Goal: Task Accomplishment & Management: Manage account settings

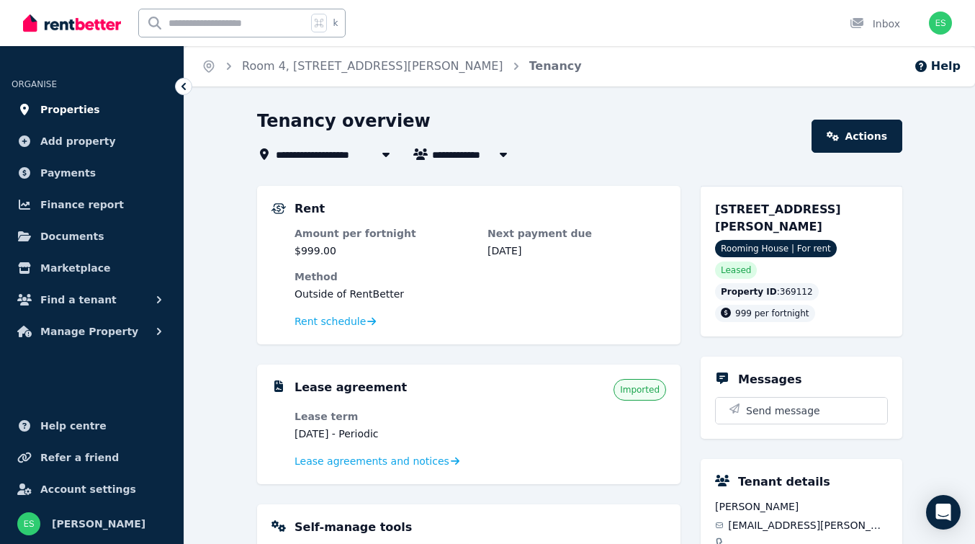
click at [55, 107] on span "Properties" at bounding box center [70, 109] width 60 height 17
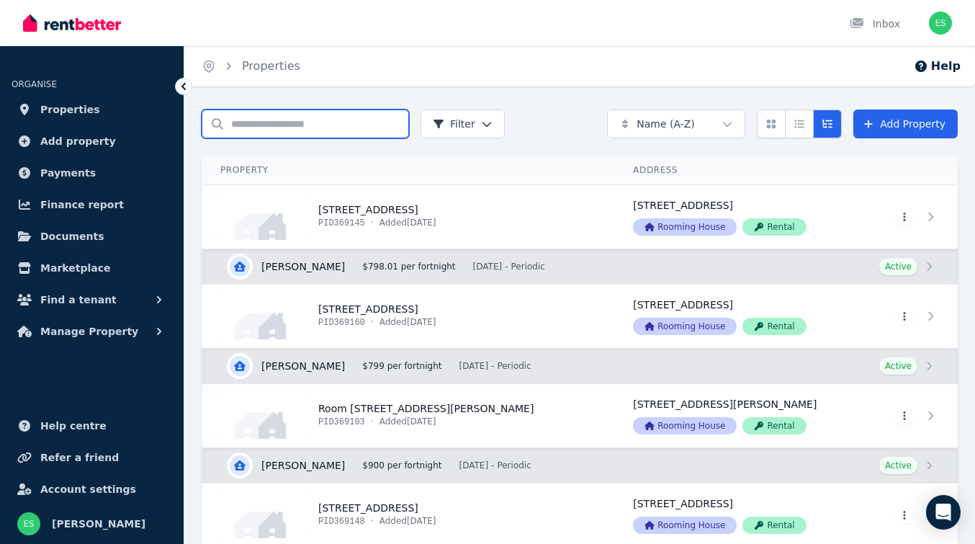
click at [300, 131] on input "Search properties" at bounding box center [305, 123] width 207 height 29
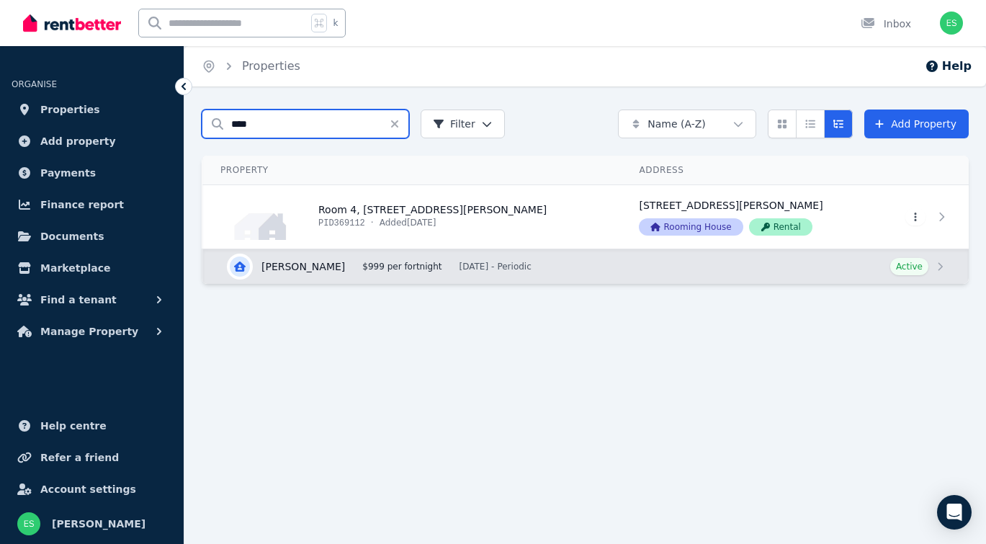
type input "****"
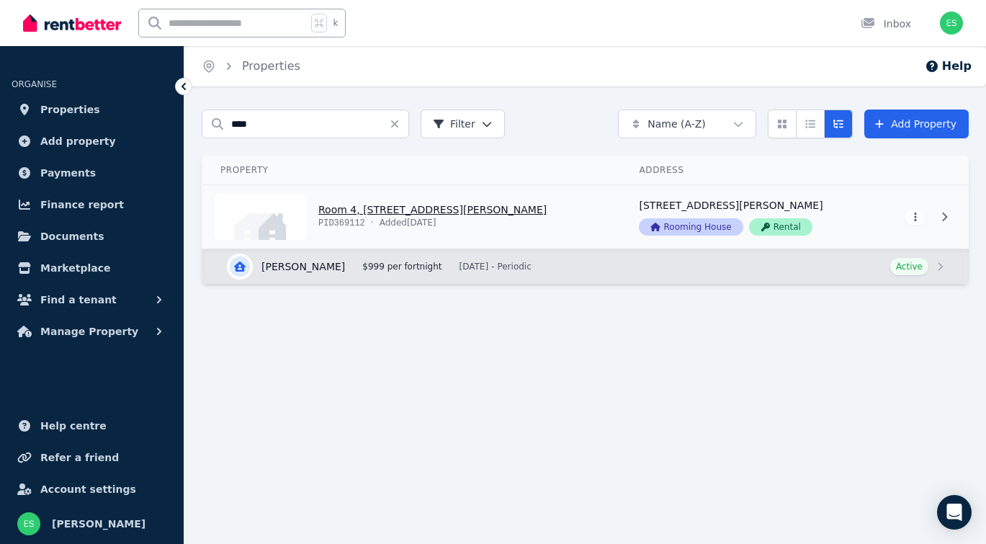
drag, startPoint x: 306, startPoint y: 114, endPoint x: 352, endPoint y: 207, distance: 103.7
click at [352, 207] on link "View property details" at bounding box center [412, 216] width 418 height 63
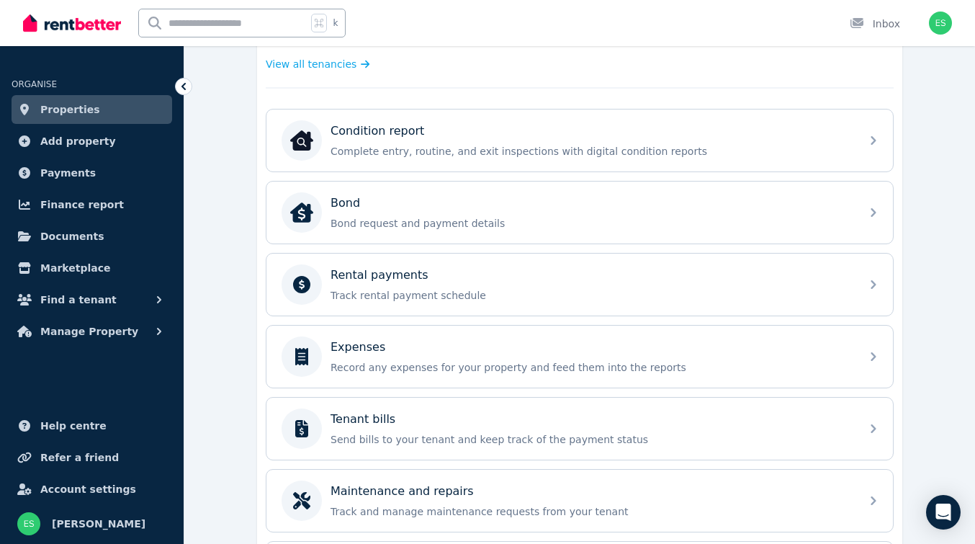
scroll to position [449, 0]
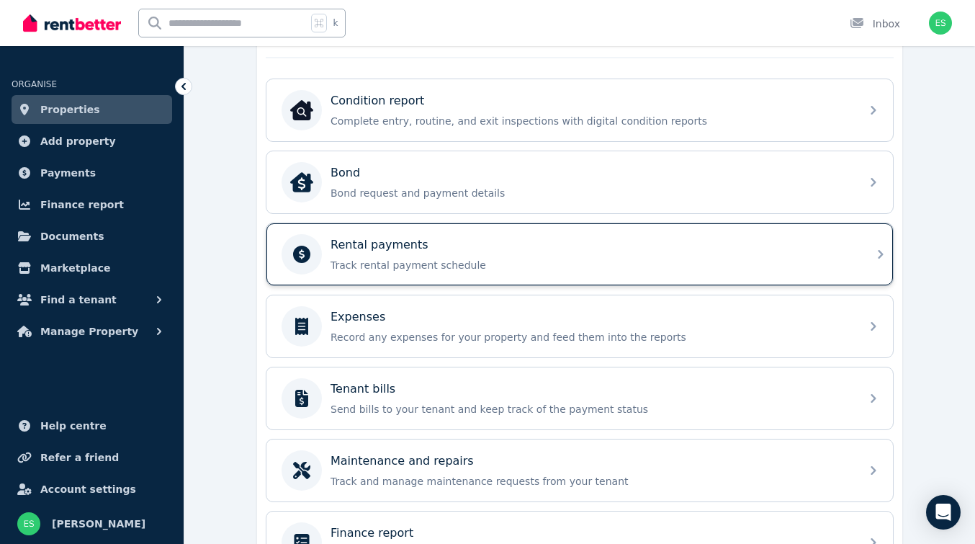
click at [554, 256] on div "Rental payments Track rental payment schedule" at bounding box center [591, 254] width 521 height 36
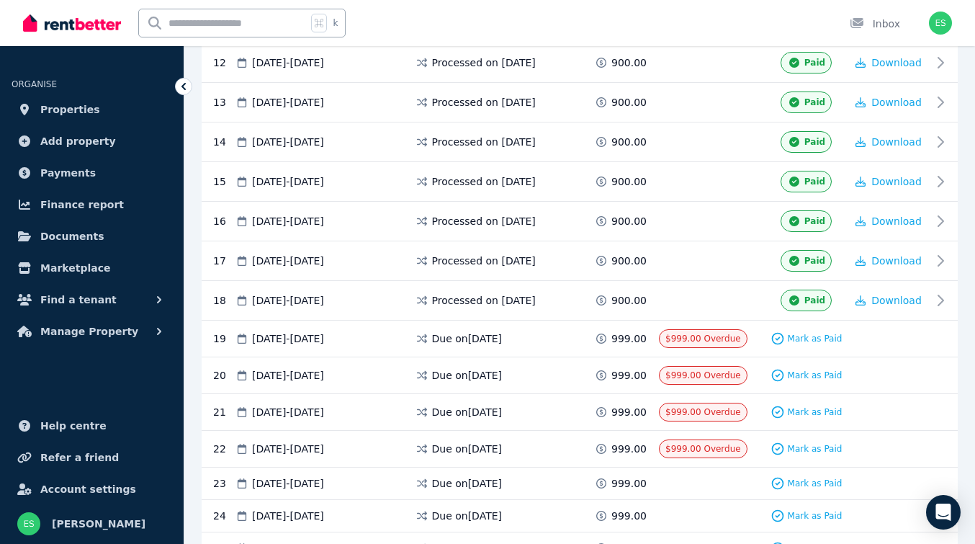
scroll to position [773, 0]
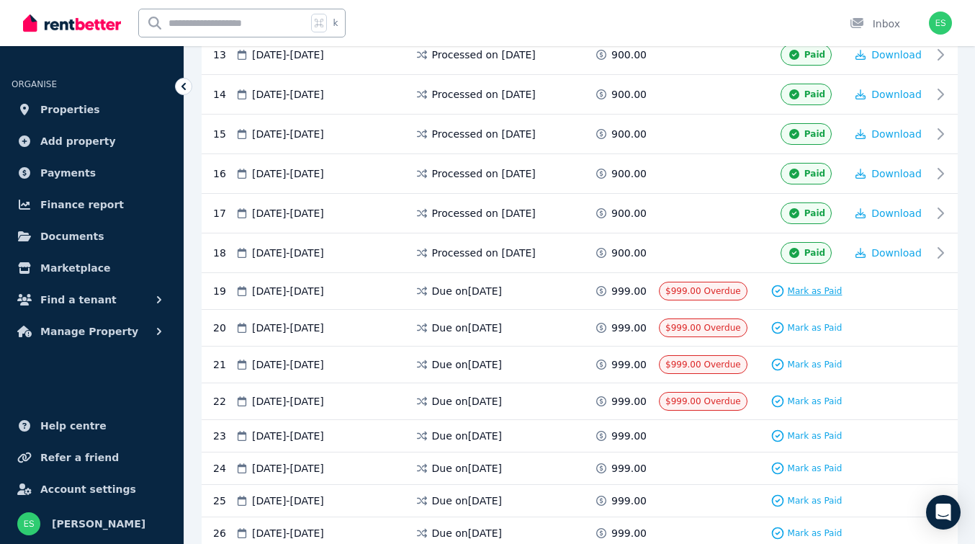
click at [810, 289] on span "Mark as Paid" at bounding box center [815, 291] width 55 height 12
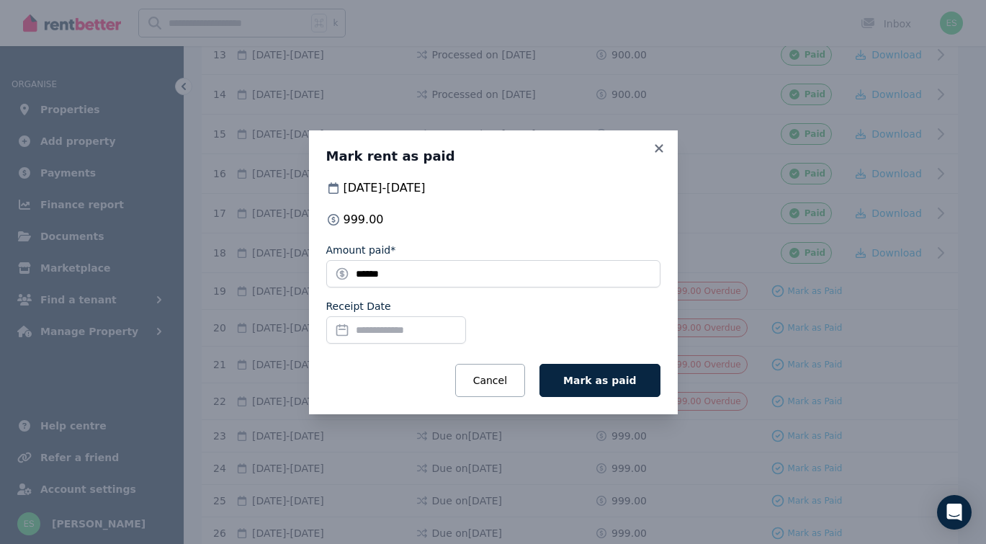
click at [359, 331] on input "Receipt Date" at bounding box center [396, 329] width 140 height 27
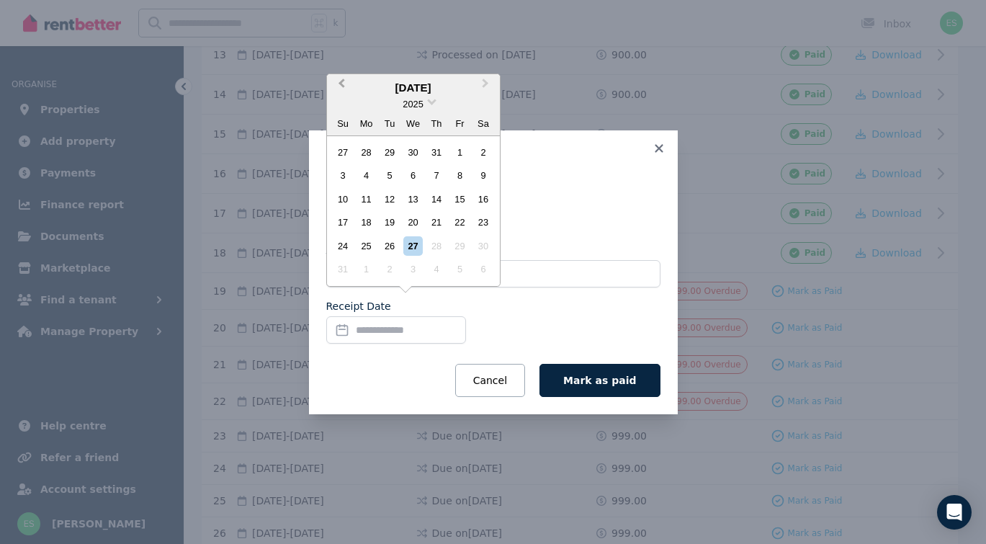
click at [341, 87] on span "Previous Month" at bounding box center [341, 87] width 0 height 22
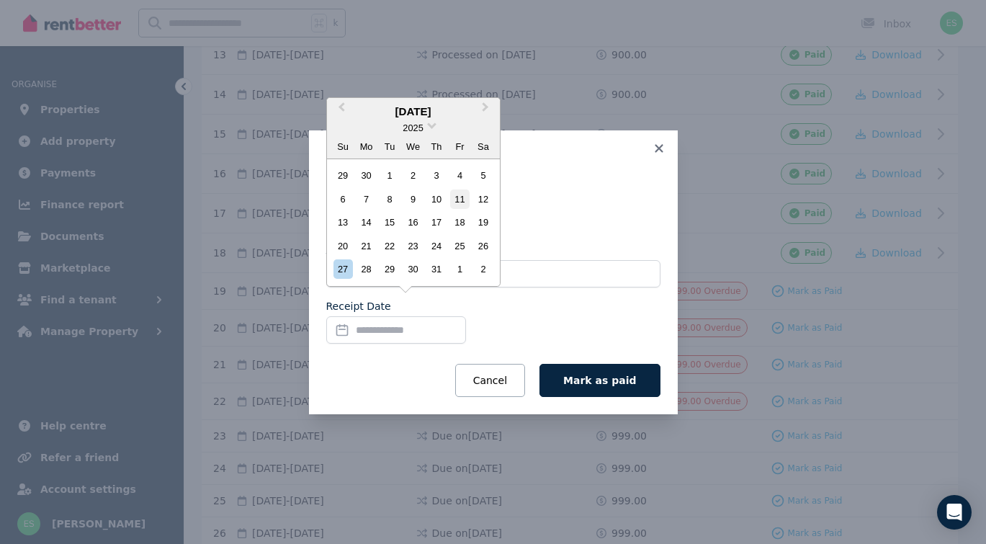
click at [462, 200] on div "11" at bounding box center [459, 198] width 19 height 19
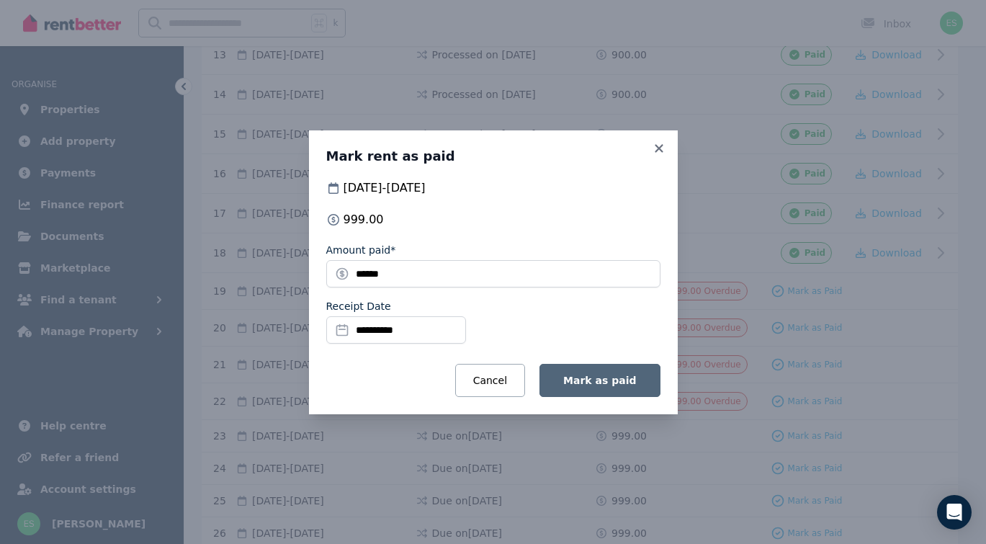
click at [598, 382] on span "Mark as paid" at bounding box center [599, 380] width 73 height 12
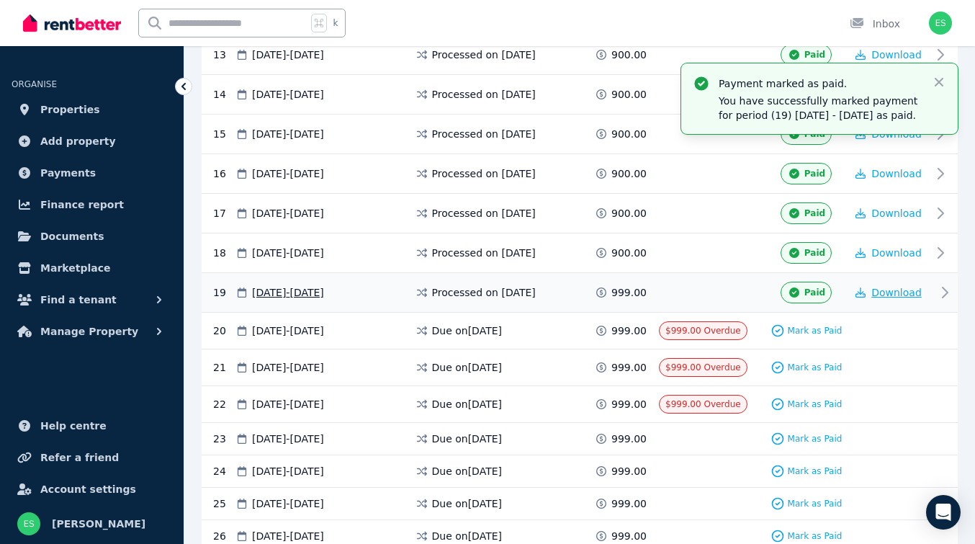
click at [885, 292] on span "Download" at bounding box center [896, 293] width 50 height 12
click at [817, 330] on span "Mark as Paid" at bounding box center [815, 331] width 55 height 12
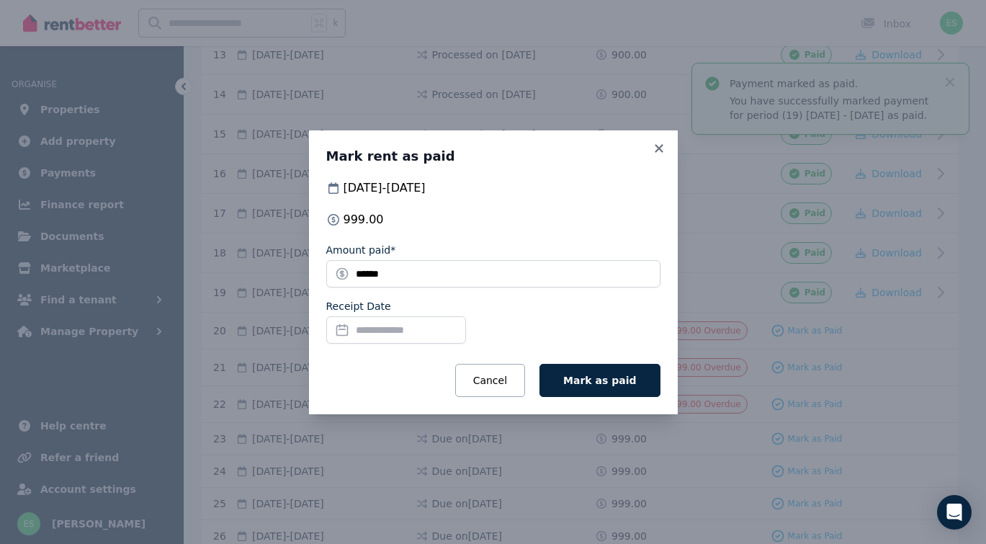
click at [369, 327] on input "Receipt Date" at bounding box center [396, 329] width 140 height 27
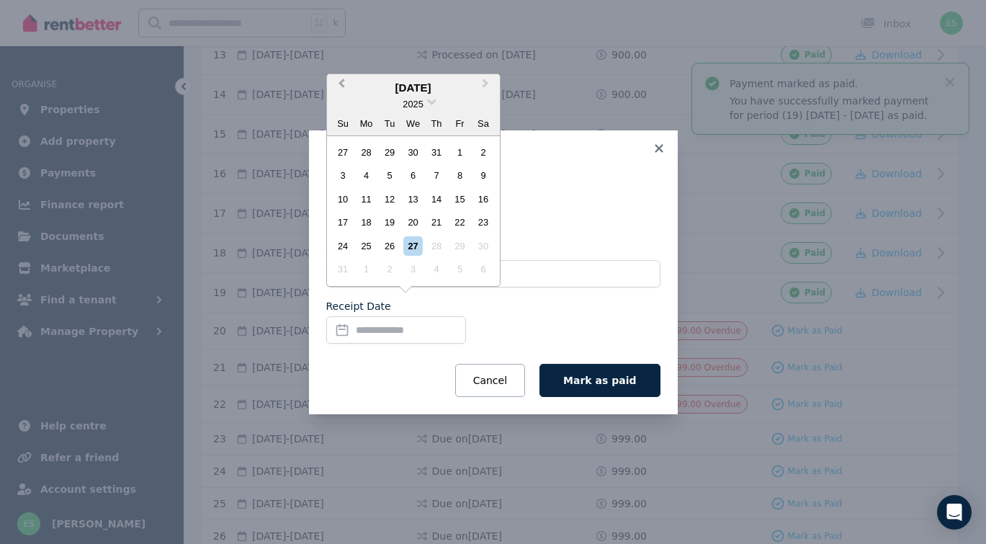
click at [341, 89] on button "Previous Month" at bounding box center [339, 87] width 23 height 23
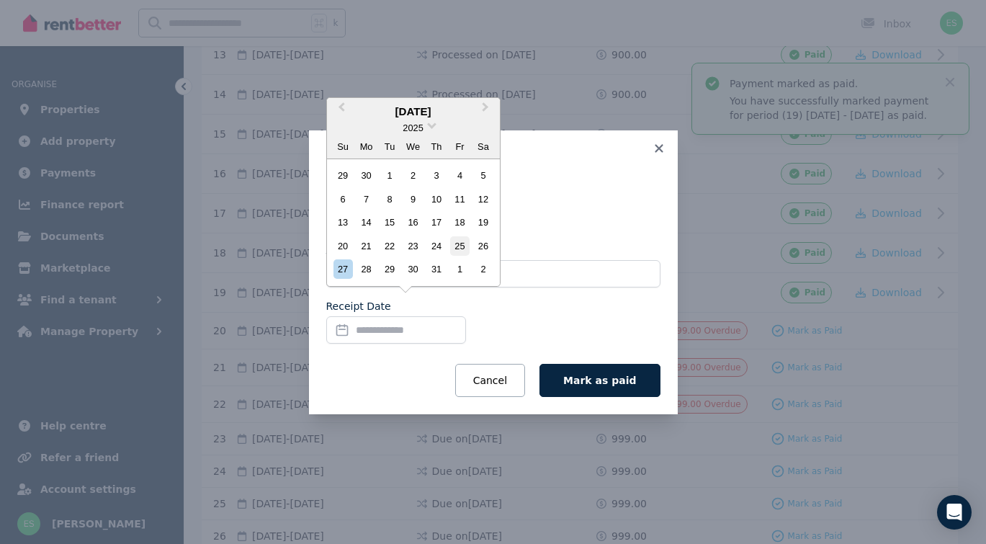
click at [459, 246] on div "25" at bounding box center [459, 245] width 19 height 19
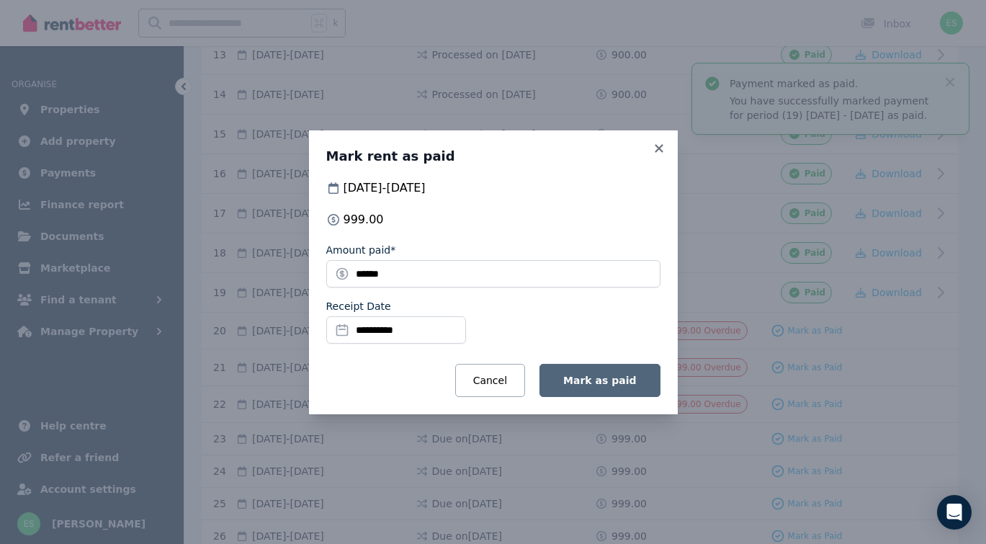
click at [601, 386] on button "Mark as paid" at bounding box center [599, 380] width 120 height 33
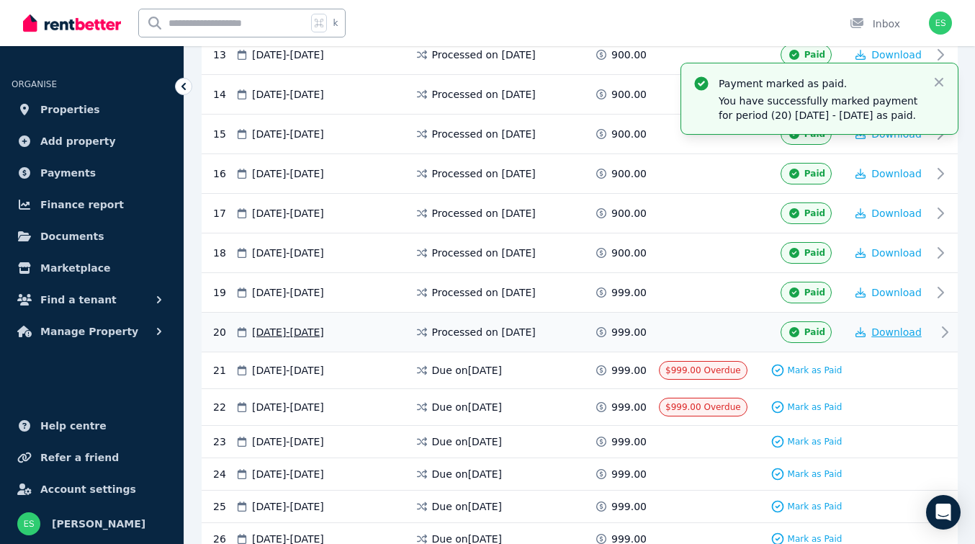
click at [877, 331] on span "Download" at bounding box center [896, 332] width 50 height 12
click at [69, 104] on span "Properties" at bounding box center [70, 109] width 60 height 17
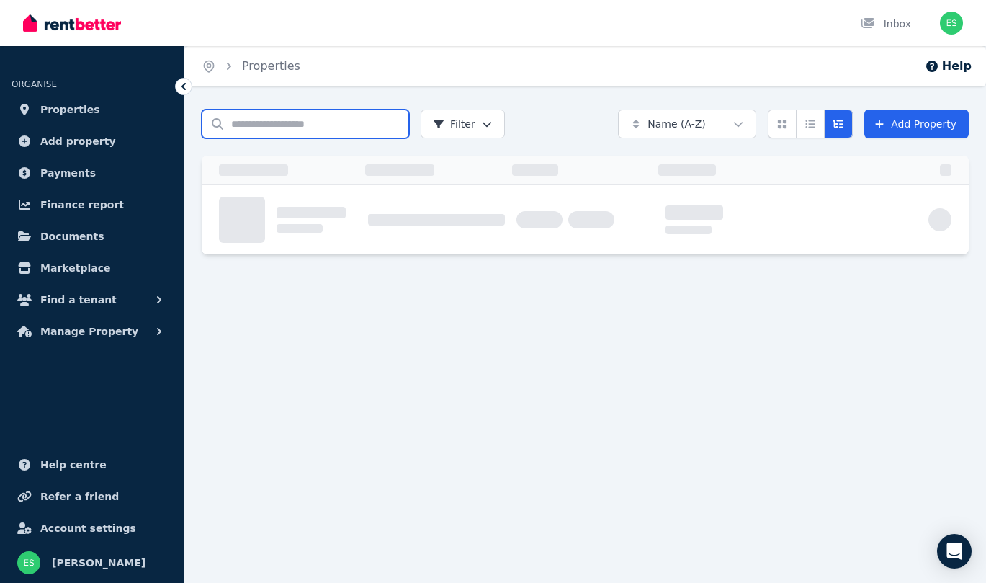
click at [277, 121] on input "Search properties" at bounding box center [305, 123] width 207 height 29
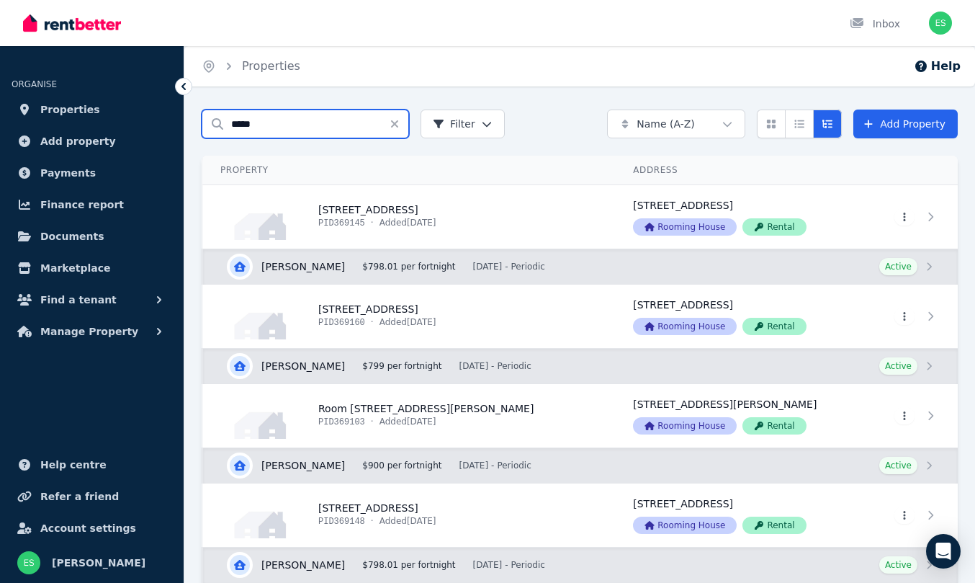
type input "*****"
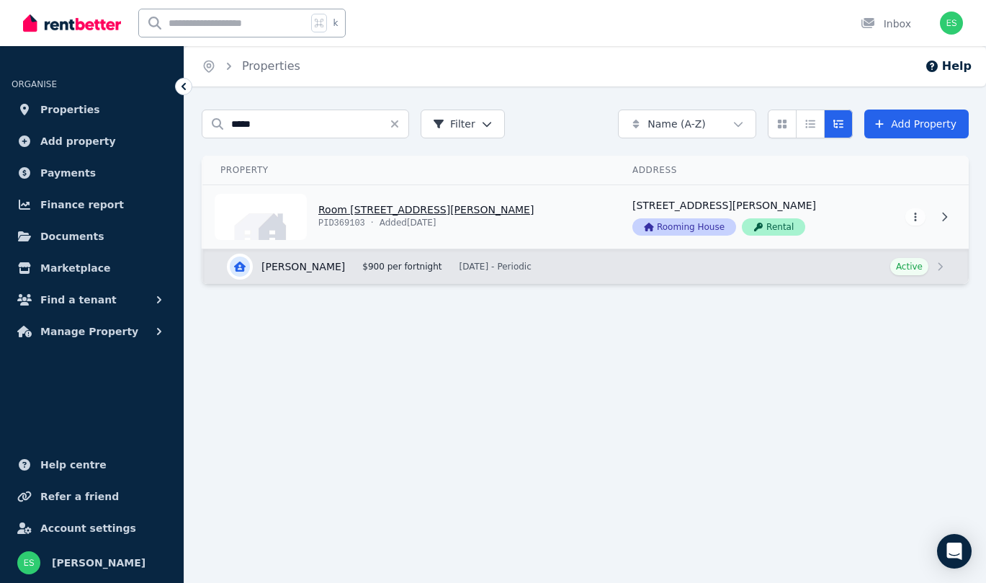
click at [376, 215] on link "View property details" at bounding box center [409, 216] width 412 height 63
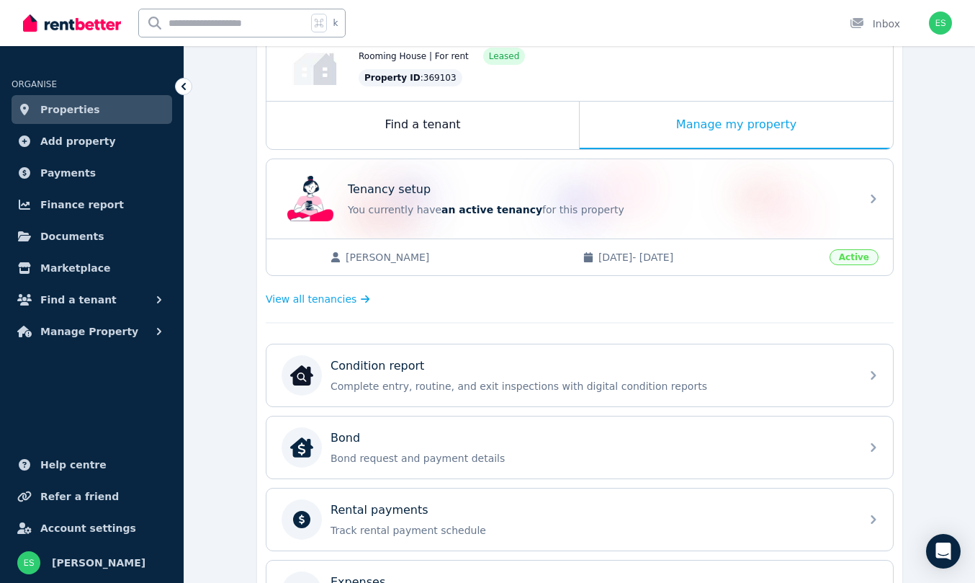
scroll to position [271, 0]
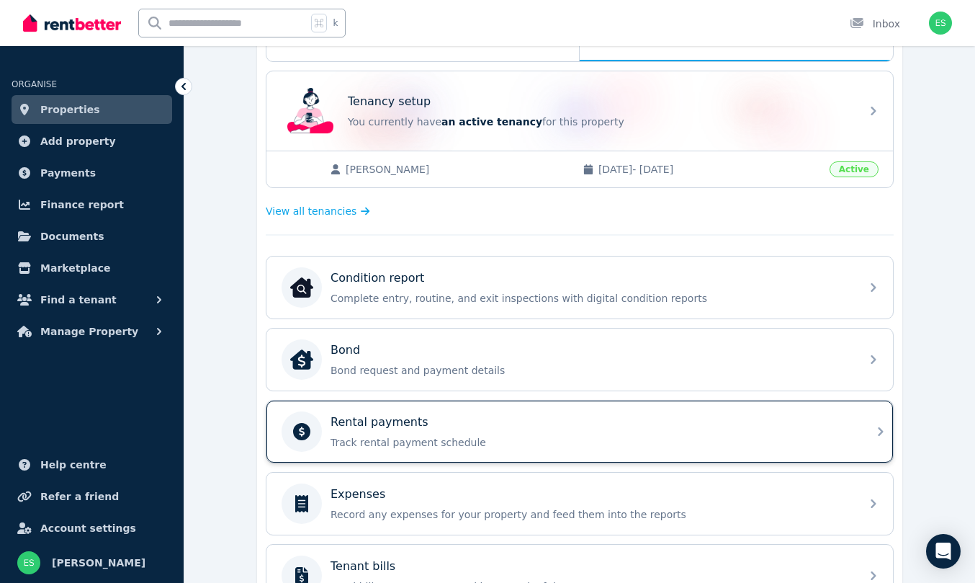
click at [533, 427] on div "Rental payments" at bounding box center [591, 421] width 521 height 17
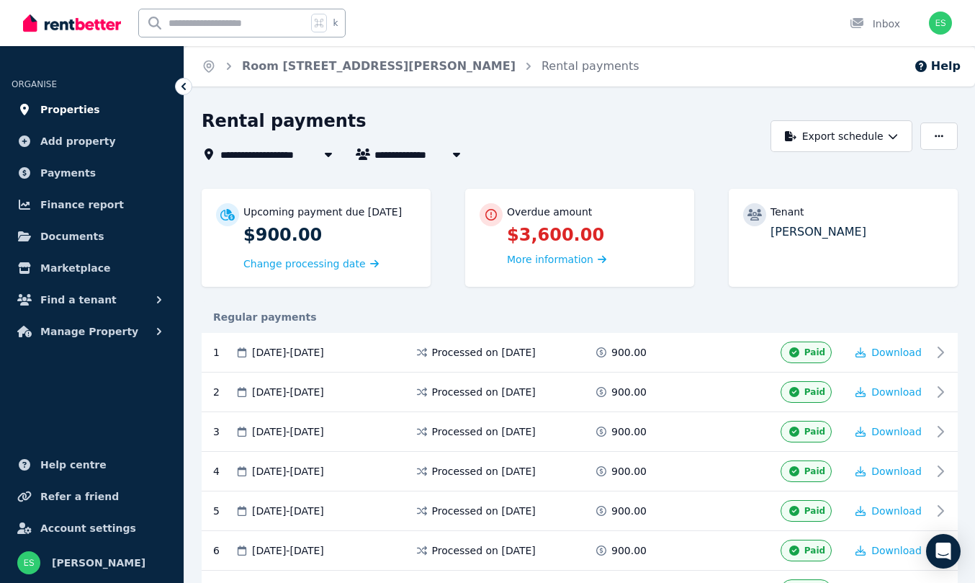
click at [73, 115] on span "Properties" at bounding box center [70, 109] width 60 height 17
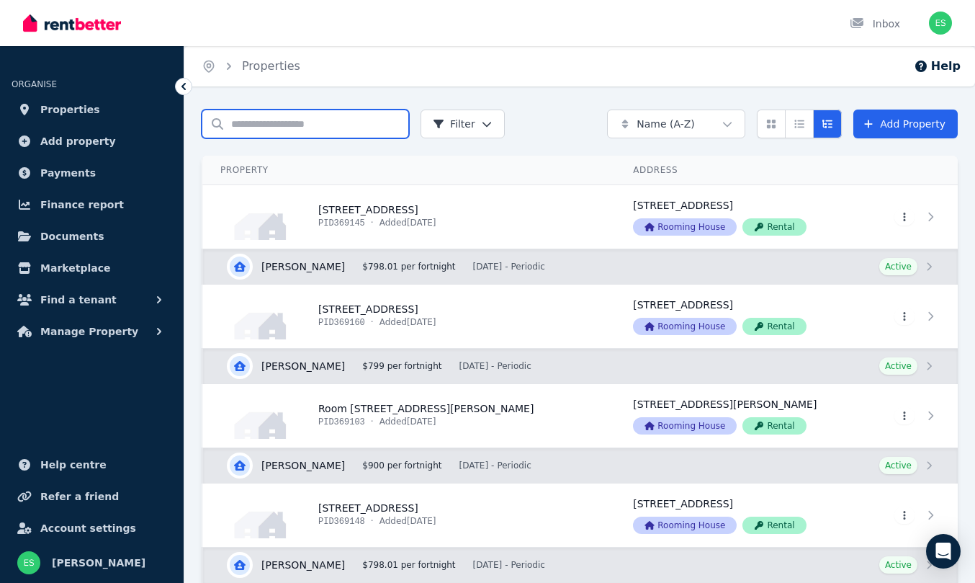
click at [284, 122] on input "Search properties" at bounding box center [305, 123] width 207 height 29
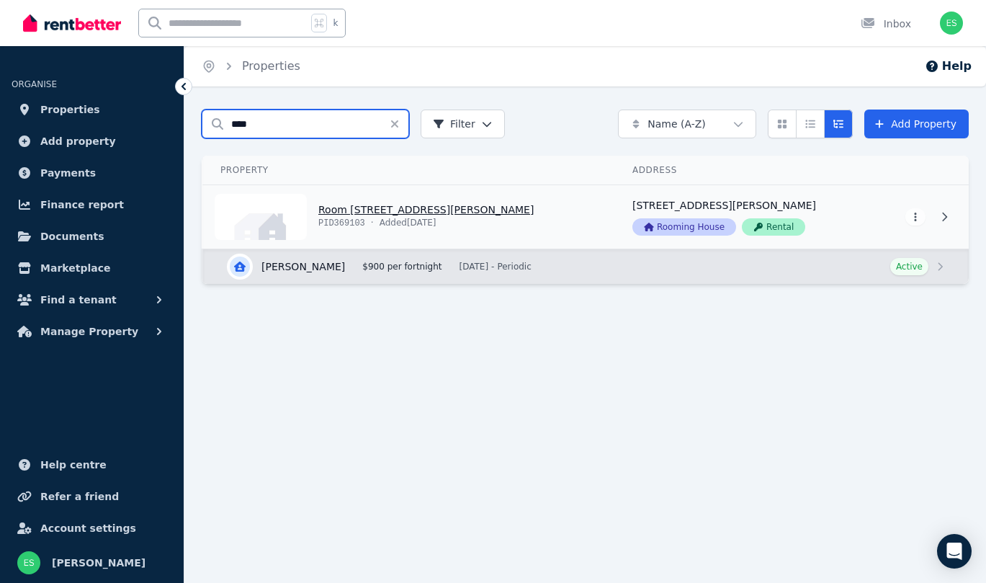
type input "****"
click at [352, 212] on link "View property details" at bounding box center [409, 216] width 412 height 63
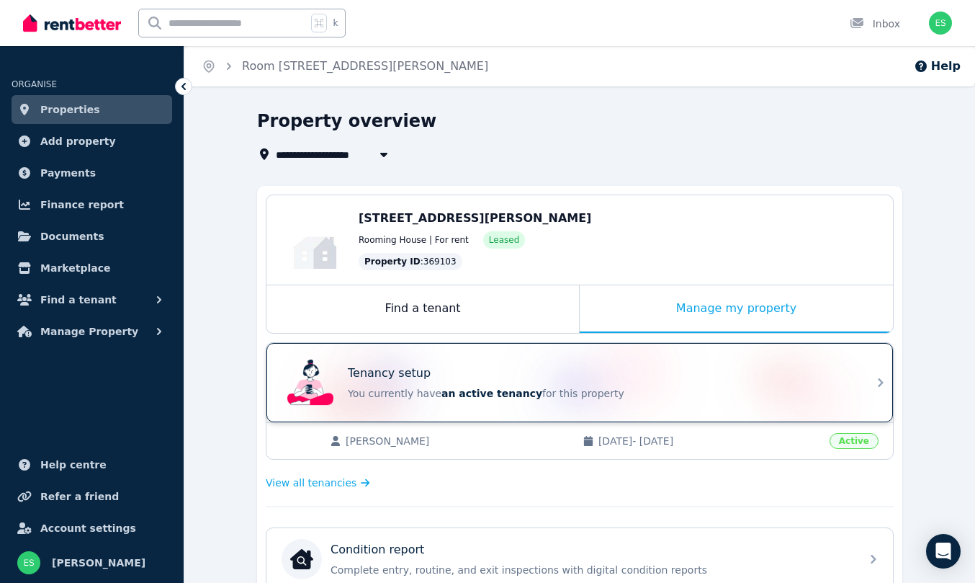
click at [706, 394] on p "You currently have an active tenancy for this property" at bounding box center [600, 393] width 504 height 14
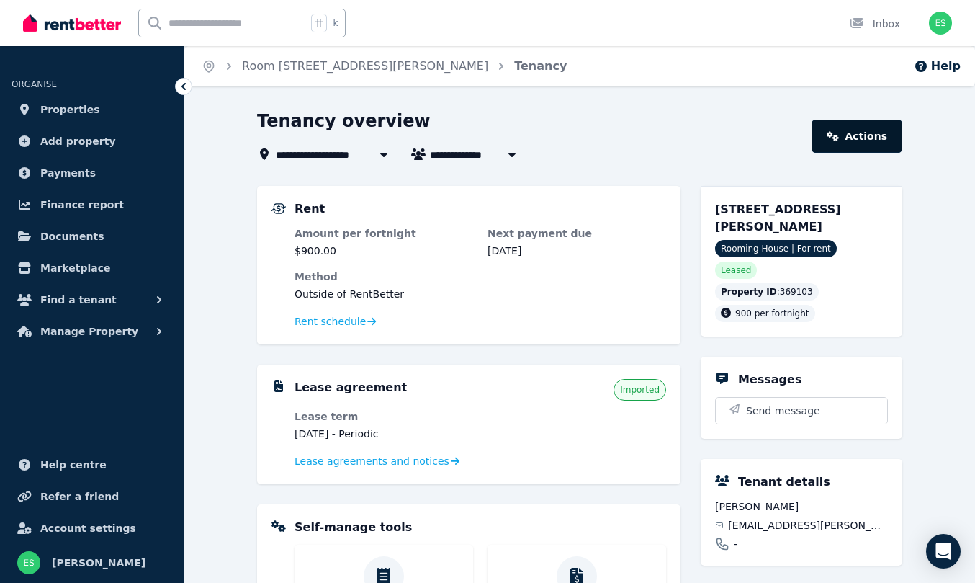
click at [870, 133] on link "Actions" at bounding box center [857, 136] width 91 height 33
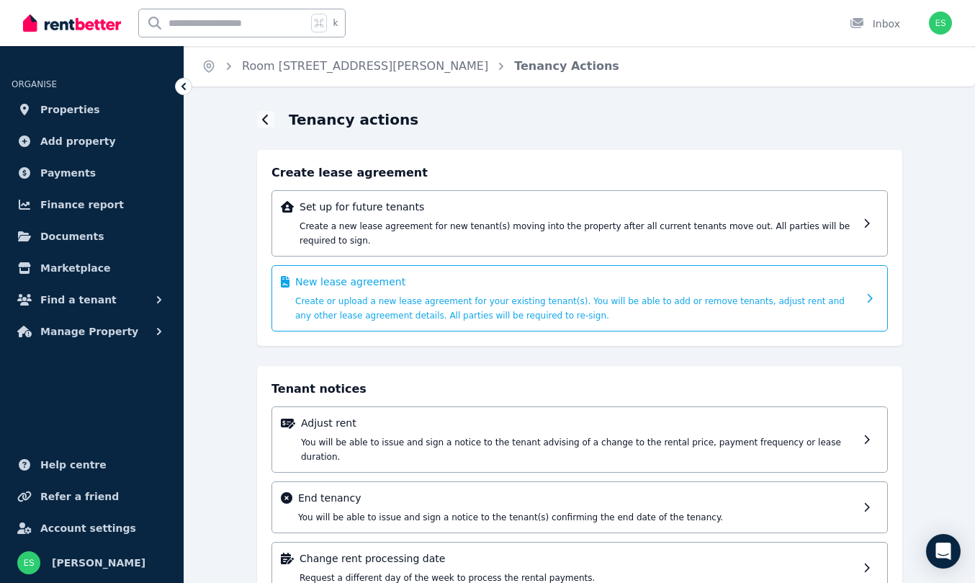
click at [784, 297] on span "Create or upload a new lease agreement for your existing tenant(s). You will be…" at bounding box center [569, 308] width 549 height 24
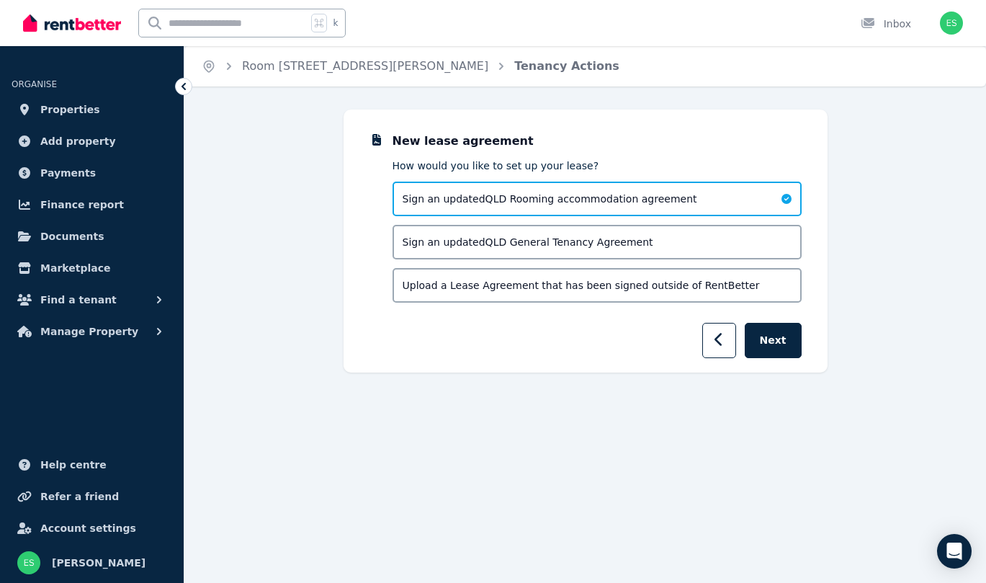
click at [760, 289] on div "Upload a Lease Agreement that has been signed outside of RentBetter" at bounding box center [596, 285] width 409 height 35
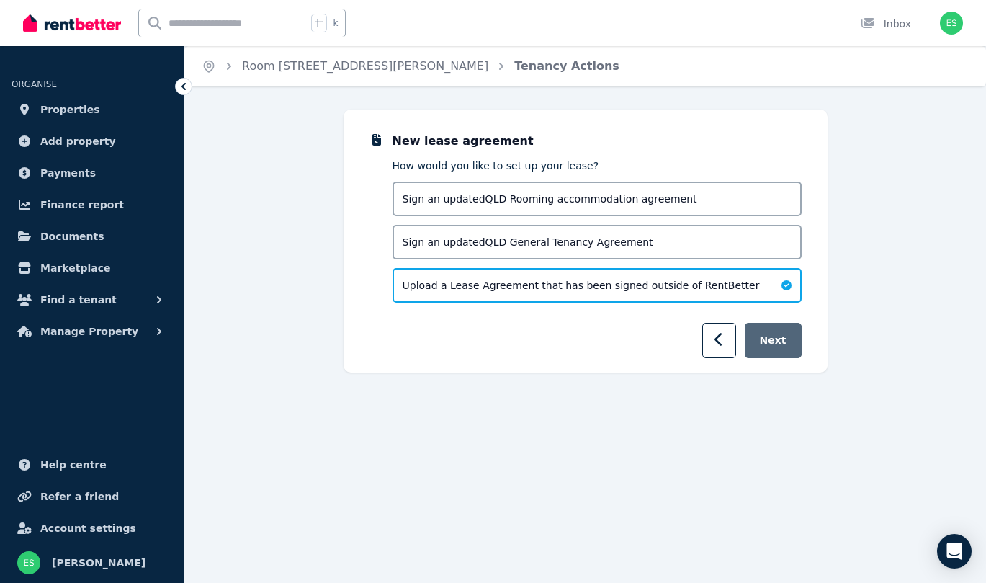
click at [775, 345] on button "Next" at bounding box center [773, 340] width 57 height 35
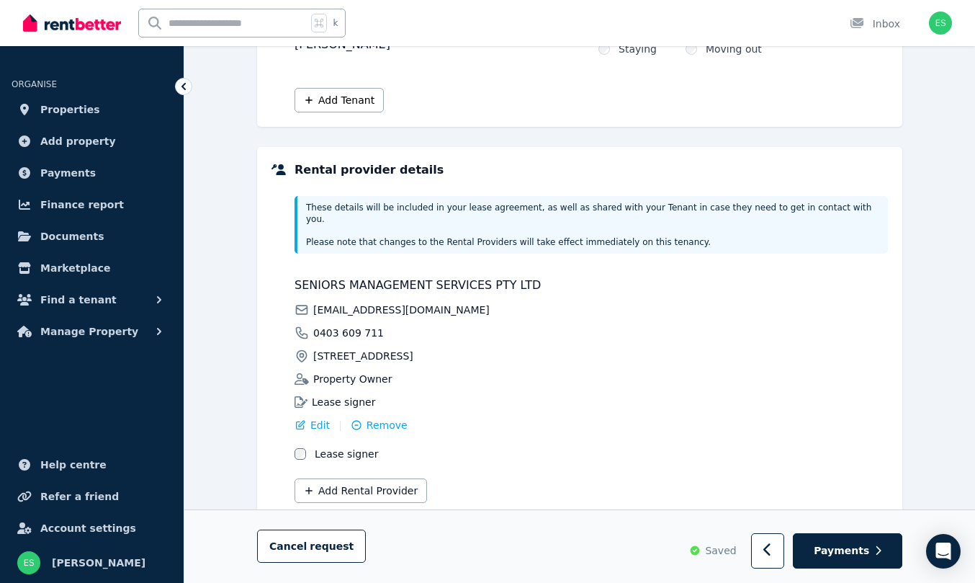
scroll to position [269, 0]
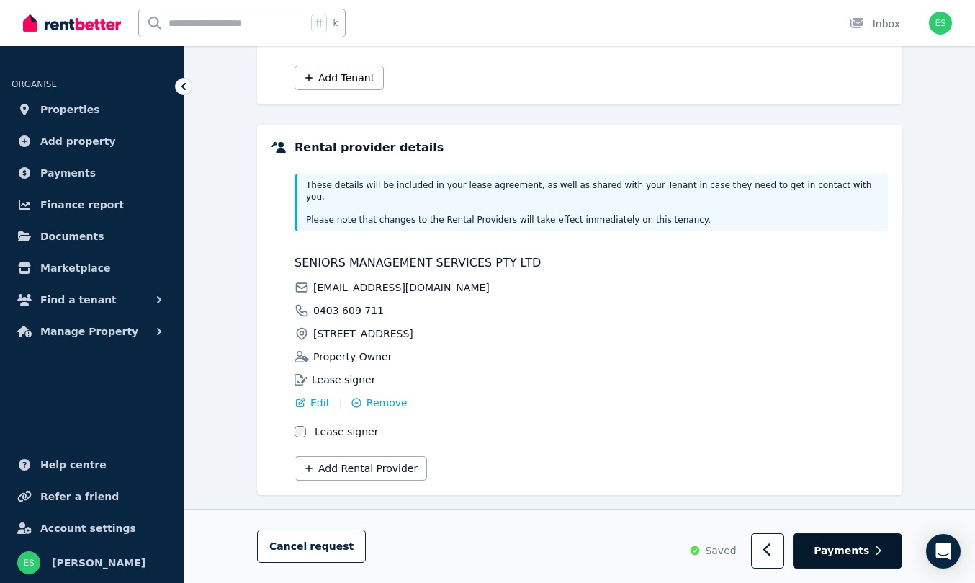
click at [846, 543] on span "Payments" at bounding box center [841, 551] width 55 height 14
select select "**********"
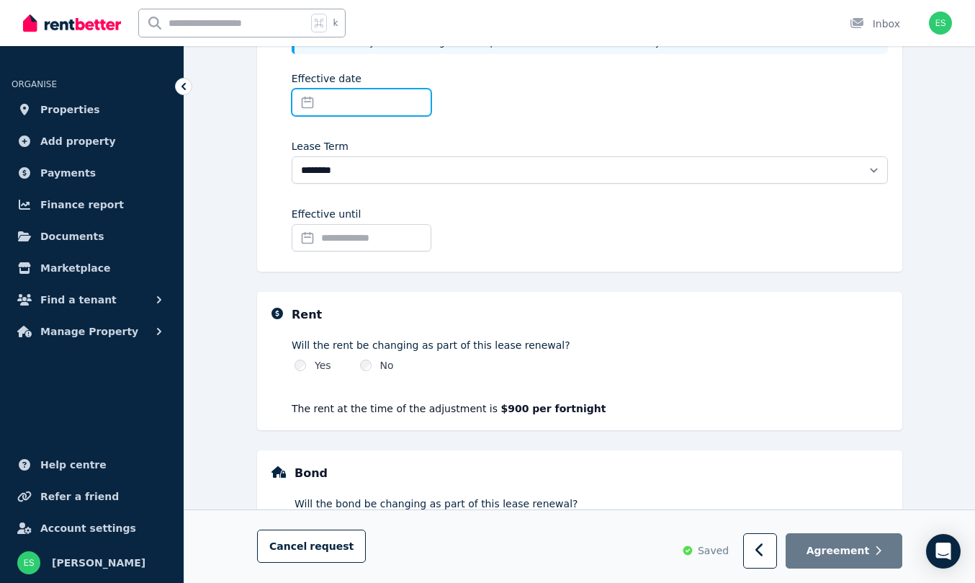
click at [327, 98] on input "Effective date" at bounding box center [362, 102] width 140 height 27
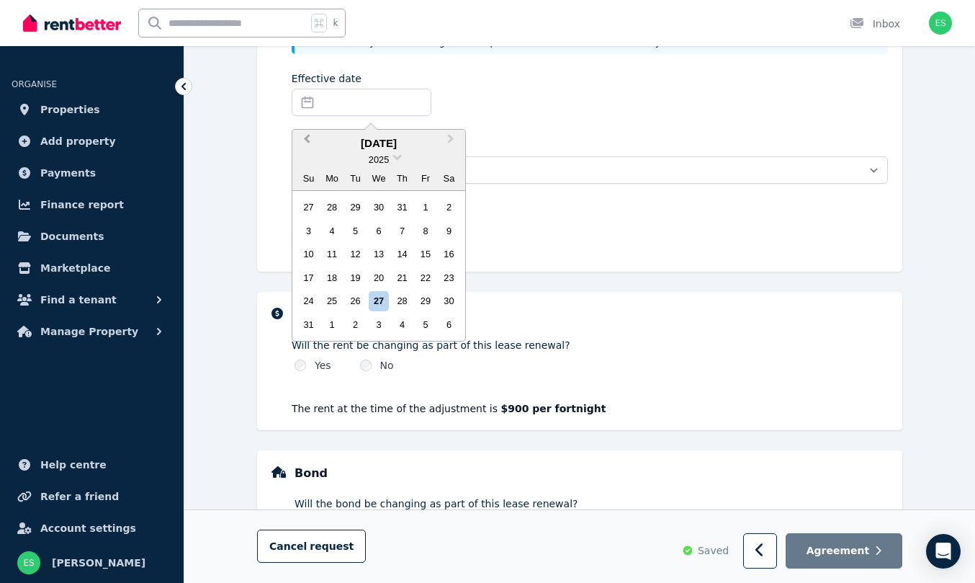
click at [303, 140] on button "Previous Month" at bounding box center [305, 142] width 23 height 23
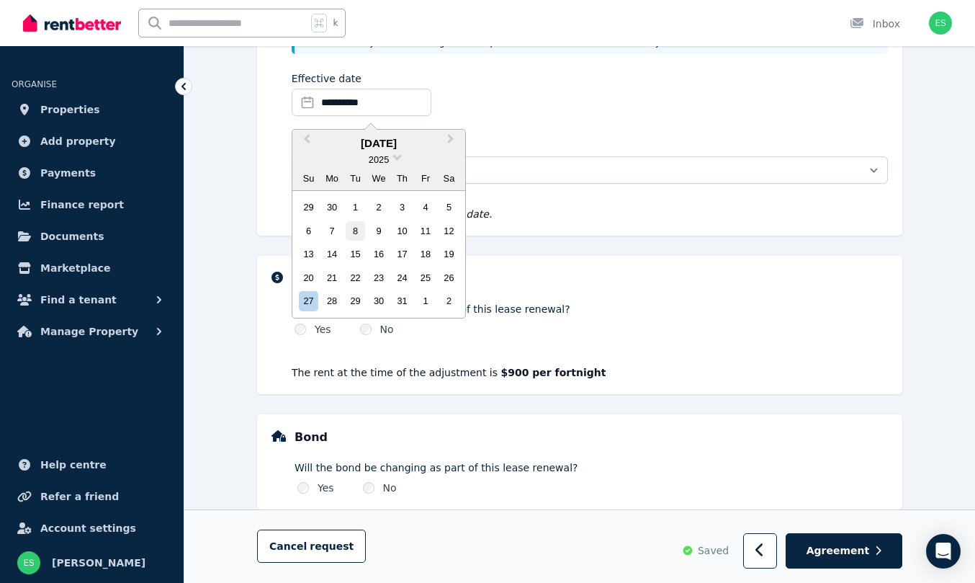
click at [358, 230] on div "8" at bounding box center [355, 230] width 19 height 19
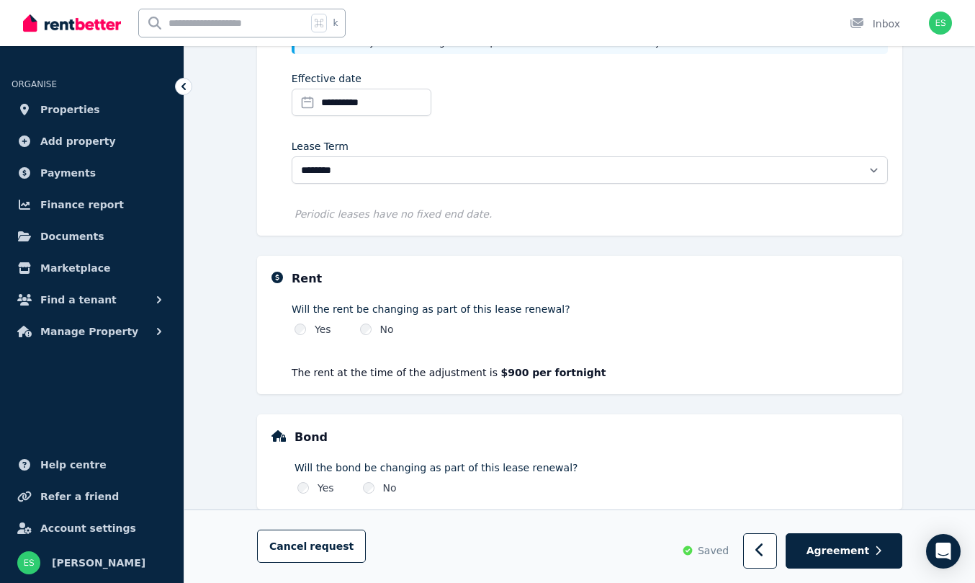
select select "**********"
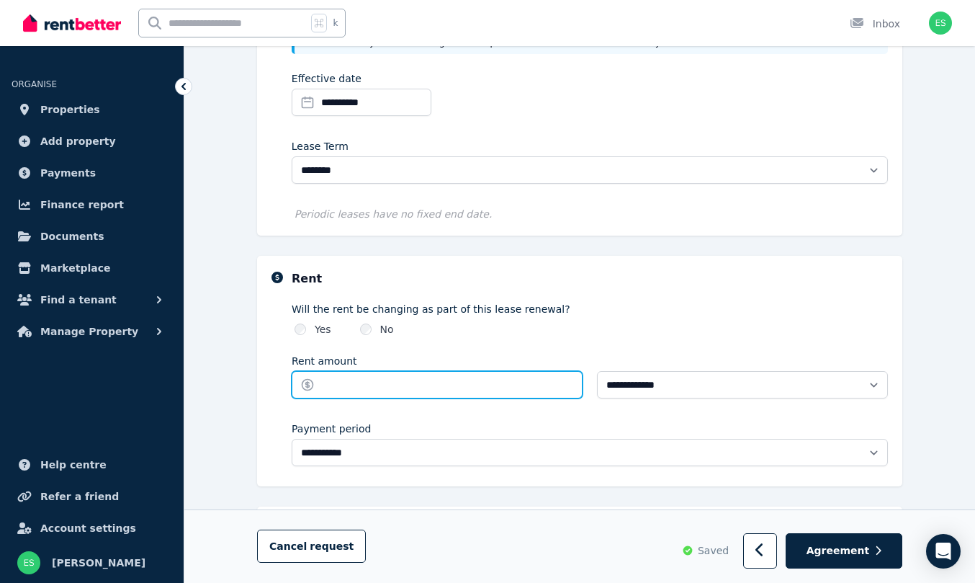
click at [333, 384] on input "Rent amount" at bounding box center [437, 384] width 291 height 27
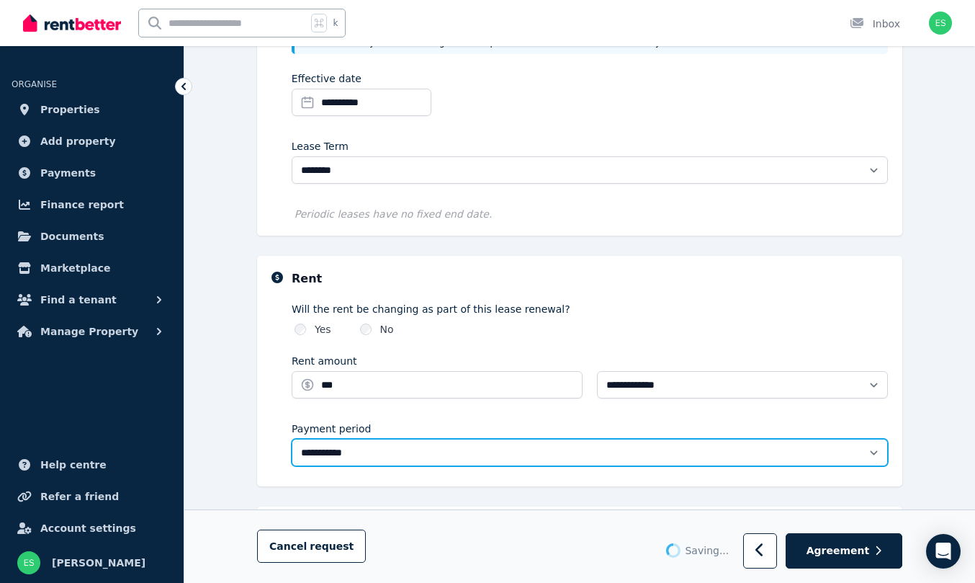
type input "******"
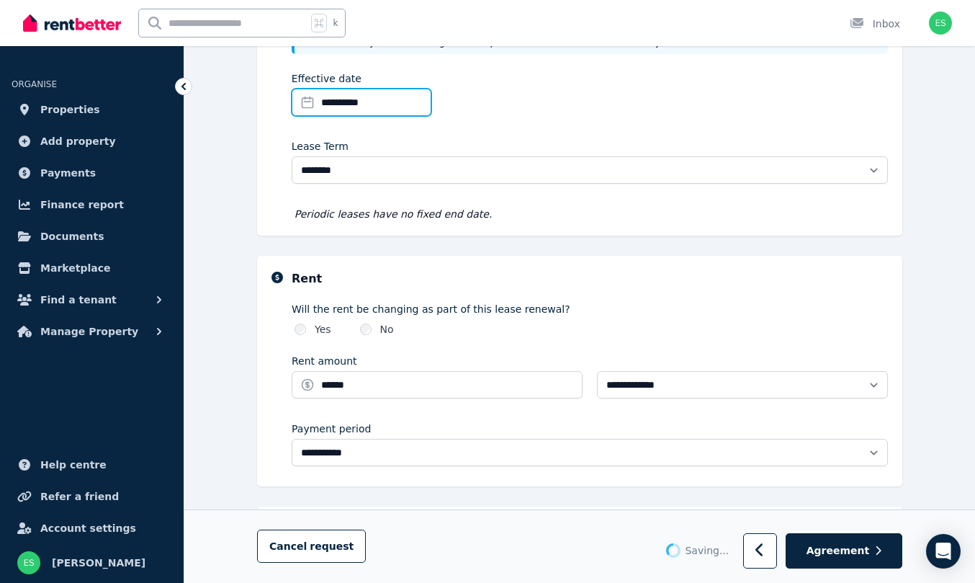
click at [338, 102] on input "**********" at bounding box center [362, 102] width 140 height 27
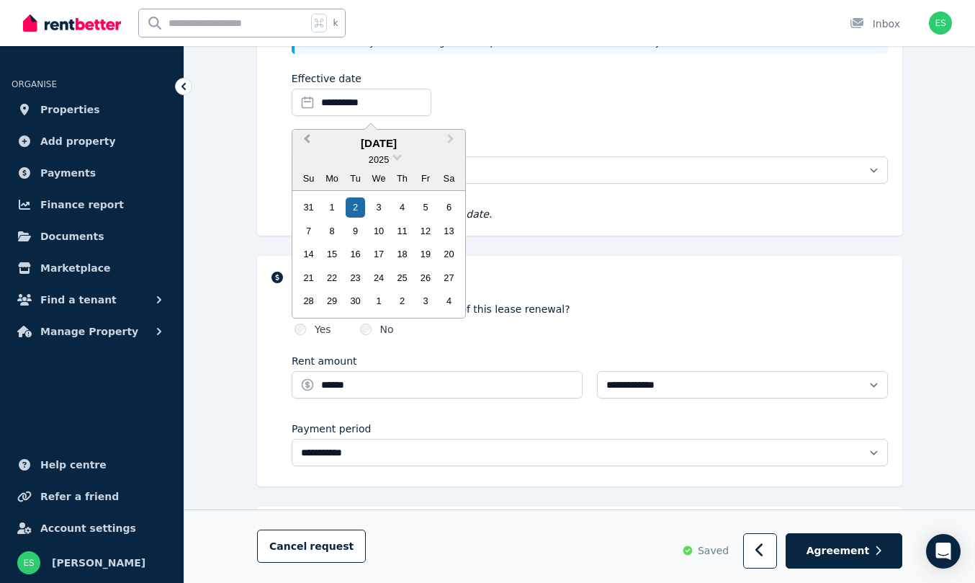
click at [308, 133] on button "Previous Month" at bounding box center [305, 142] width 23 height 23
click at [355, 227] on div "8" at bounding box center [355, 230] width 19 height 19
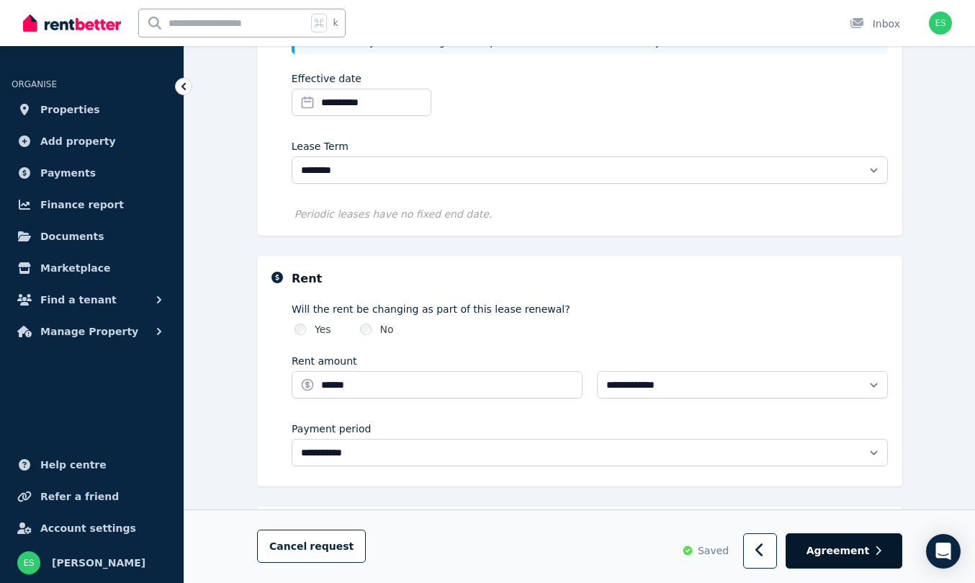
click at [843, 543] on span "Agreement" at bounding box center [838, 551] width 63 height 14
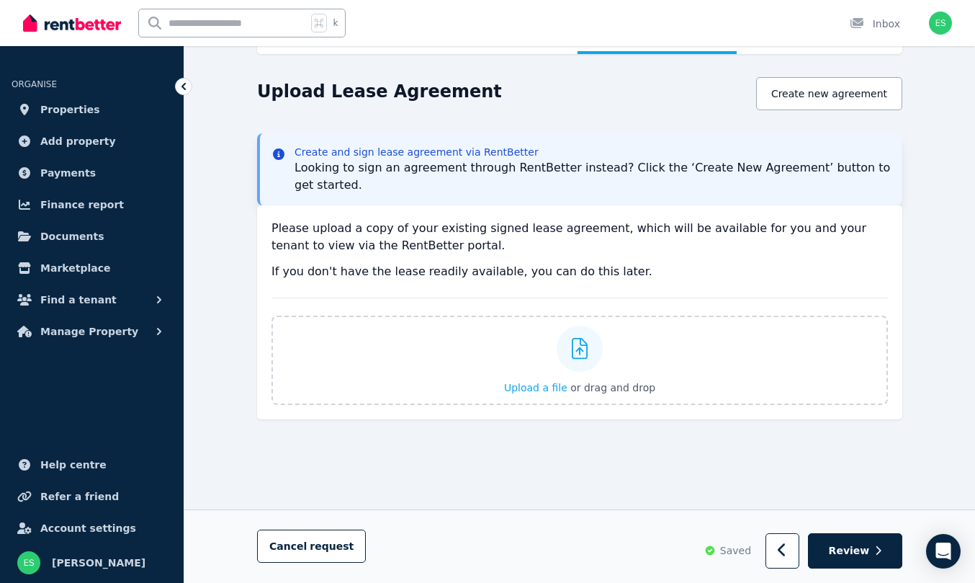
scroll to position [113, 0]
click at [856, 543] on span "Review" at bounding box center [849, 550] width 41 height 14
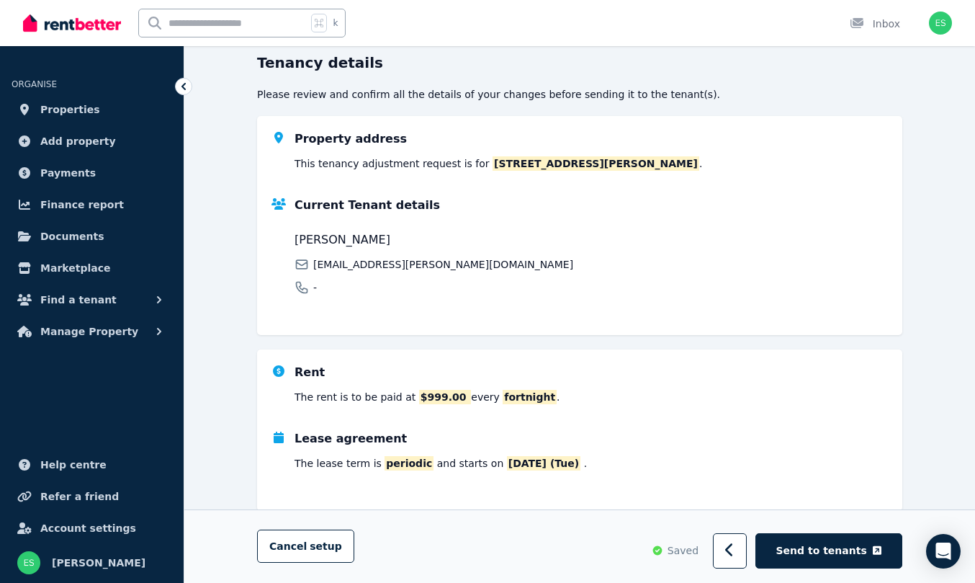
scroll to position [163, 0]
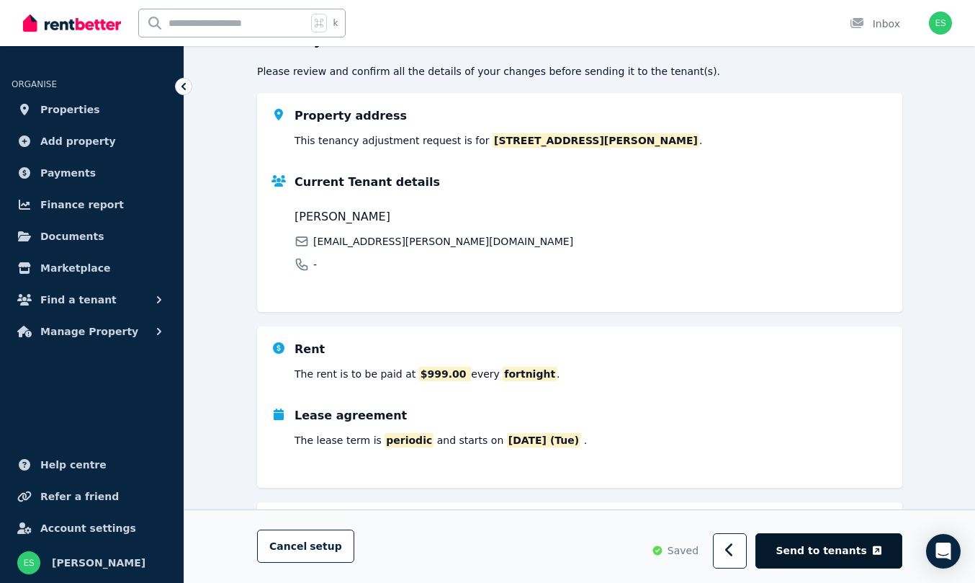
click at [826, 543] on span "Send to tenants" at bounding box center [821, 551] width 91 height 14
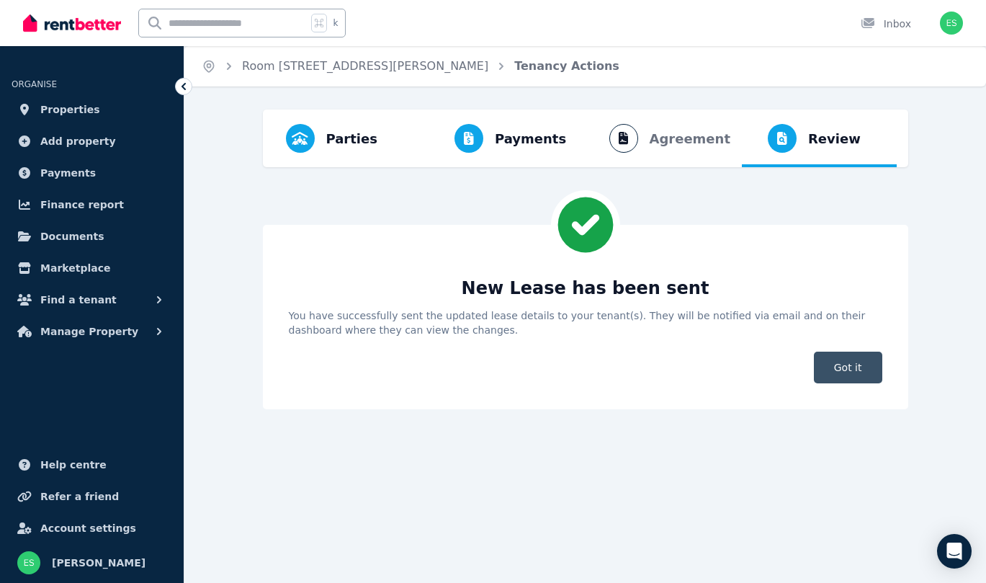
click at [855, 367] on span "Got it" at bounding box center [848, 367] width 68 height 32
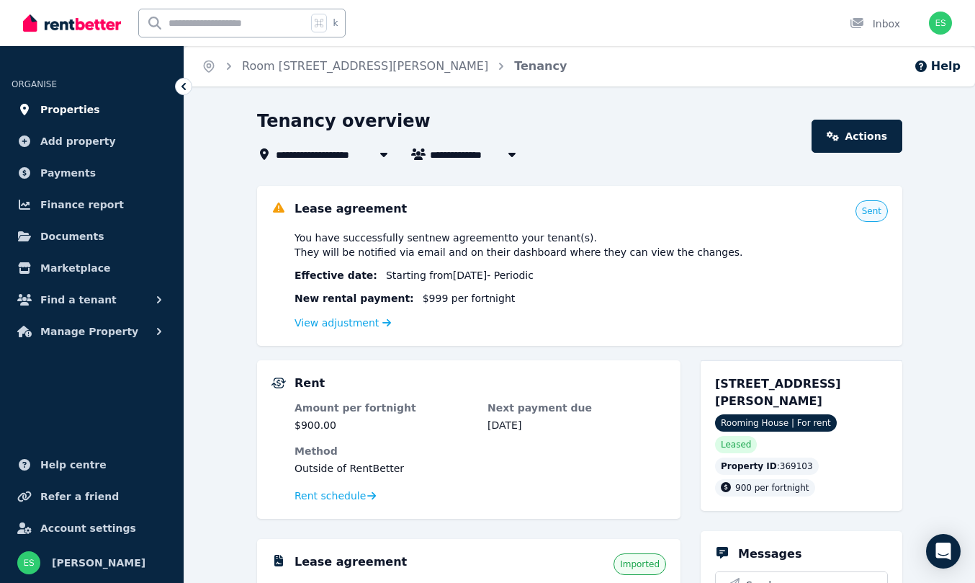
click at [61, 114] on span "Properties" at bounding box center [70, 109] width 60 height 17
